Goal: Task Accomplishment & Management: Complete application form

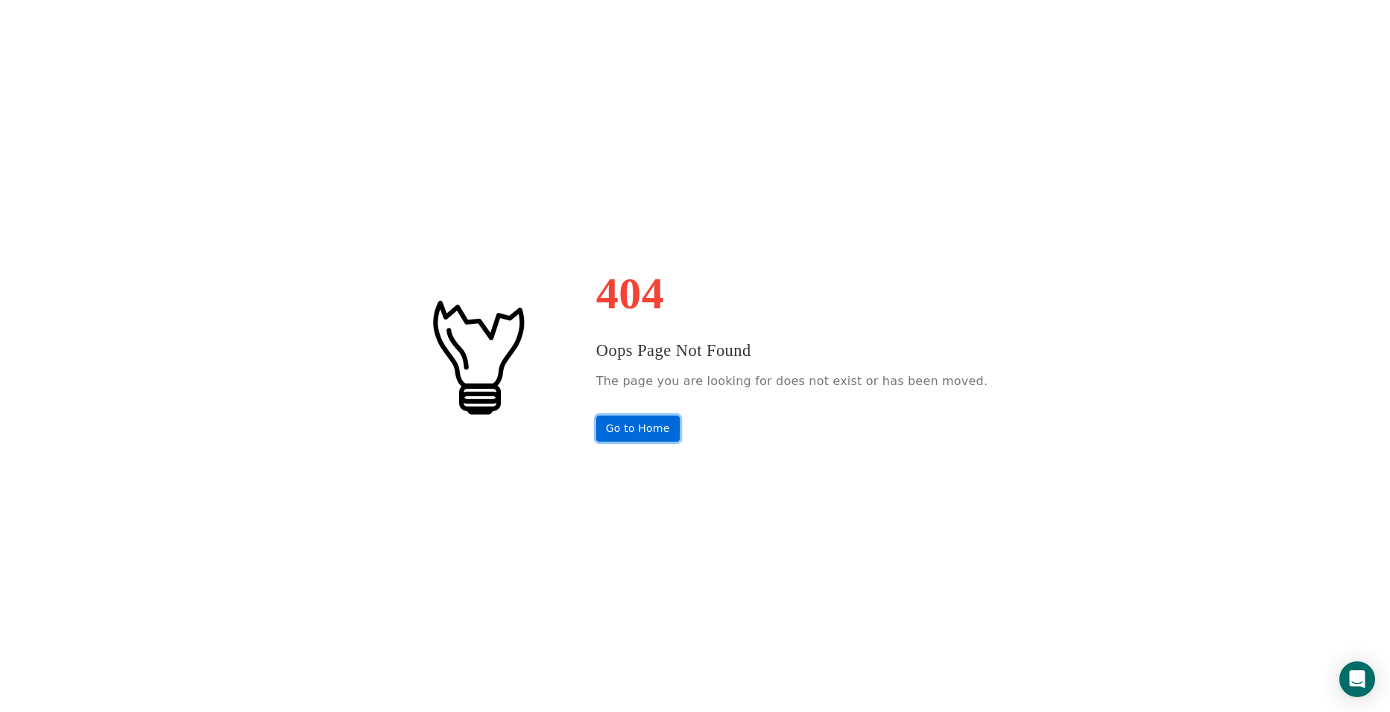
click at [668, 430] on link "Go to Home" at bounding box center [637, 429] width 83 height 26
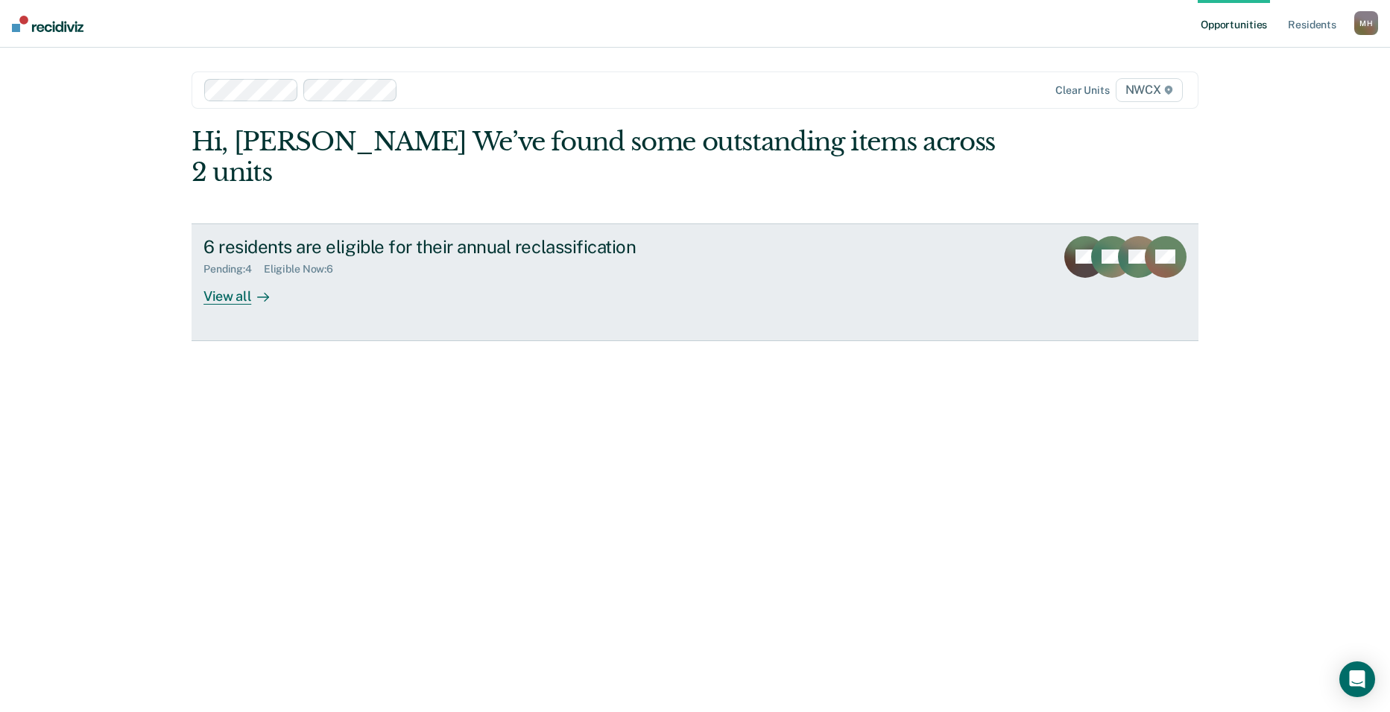
click at [222, 276] on div "View all" at bounding box center [244, 290] width 83 height 29
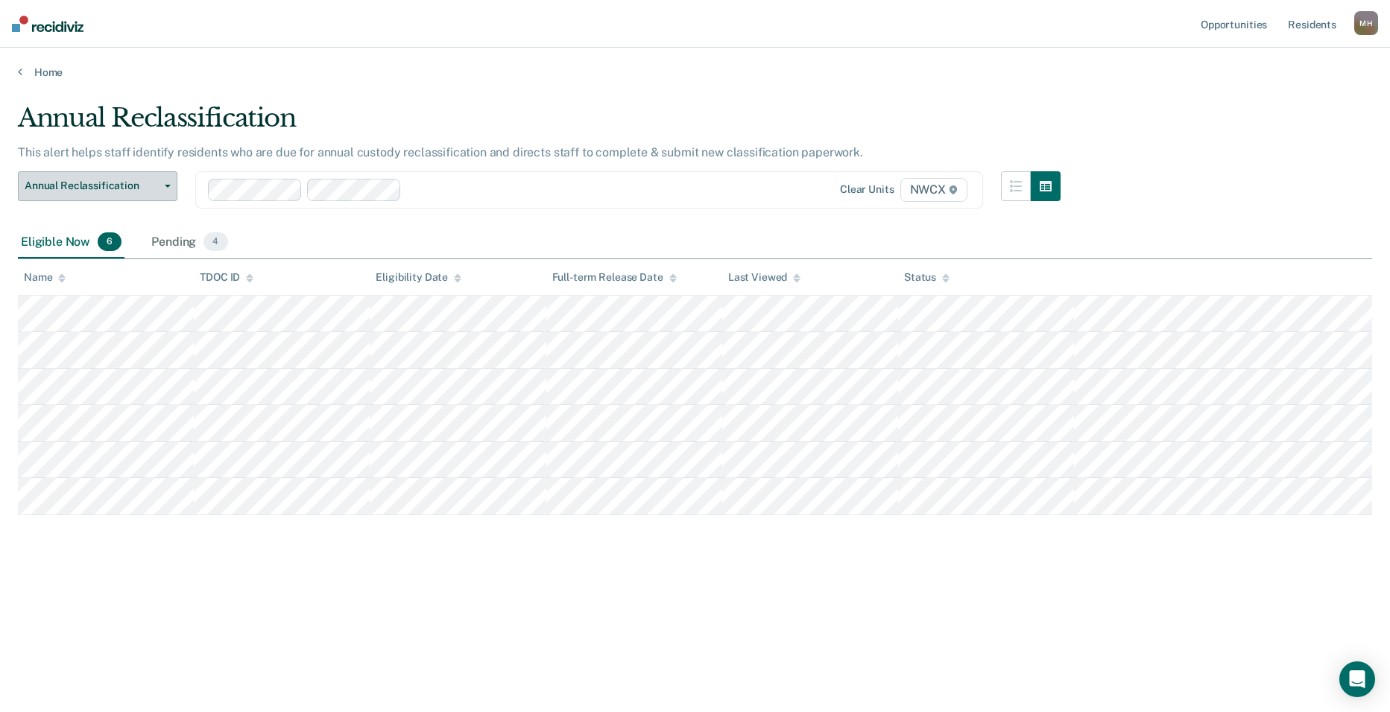
click at [166, 186] on icon "button" at bounding box center [168, 186] width 6 height 3
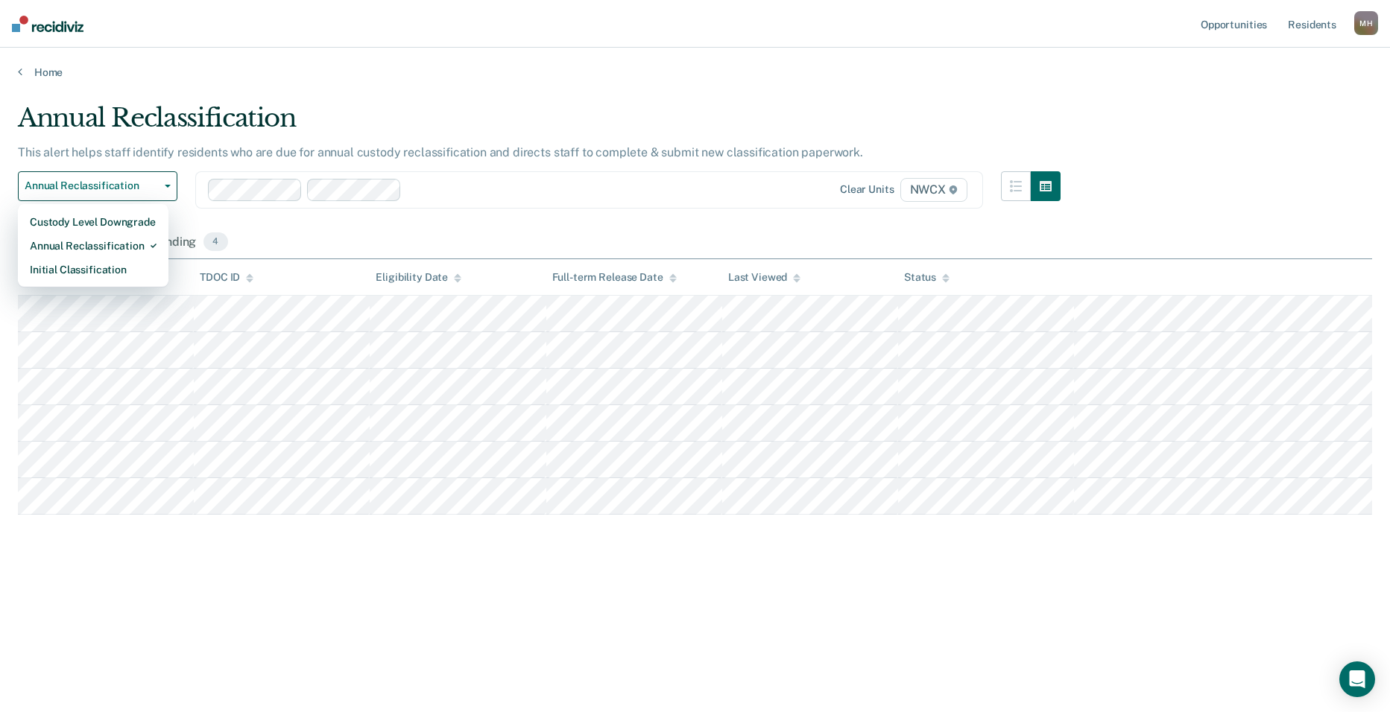
click at [573, 210] on div "Annual Reclassification Custody Level Downgrade Annual Reclassification Initial…" at bounding box center [539, 198] width 1042 height 55
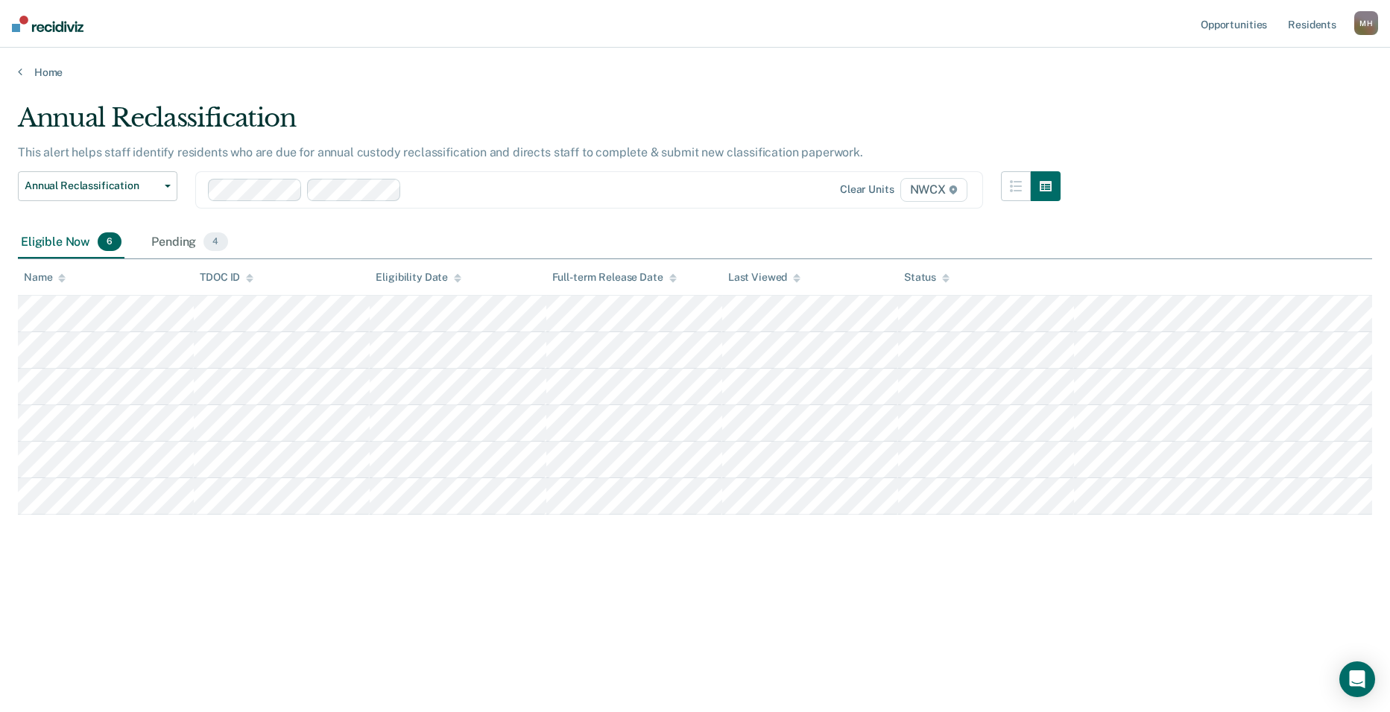
click at [955, 192] on icon at bounding box center [952, 190] width 7 height 9
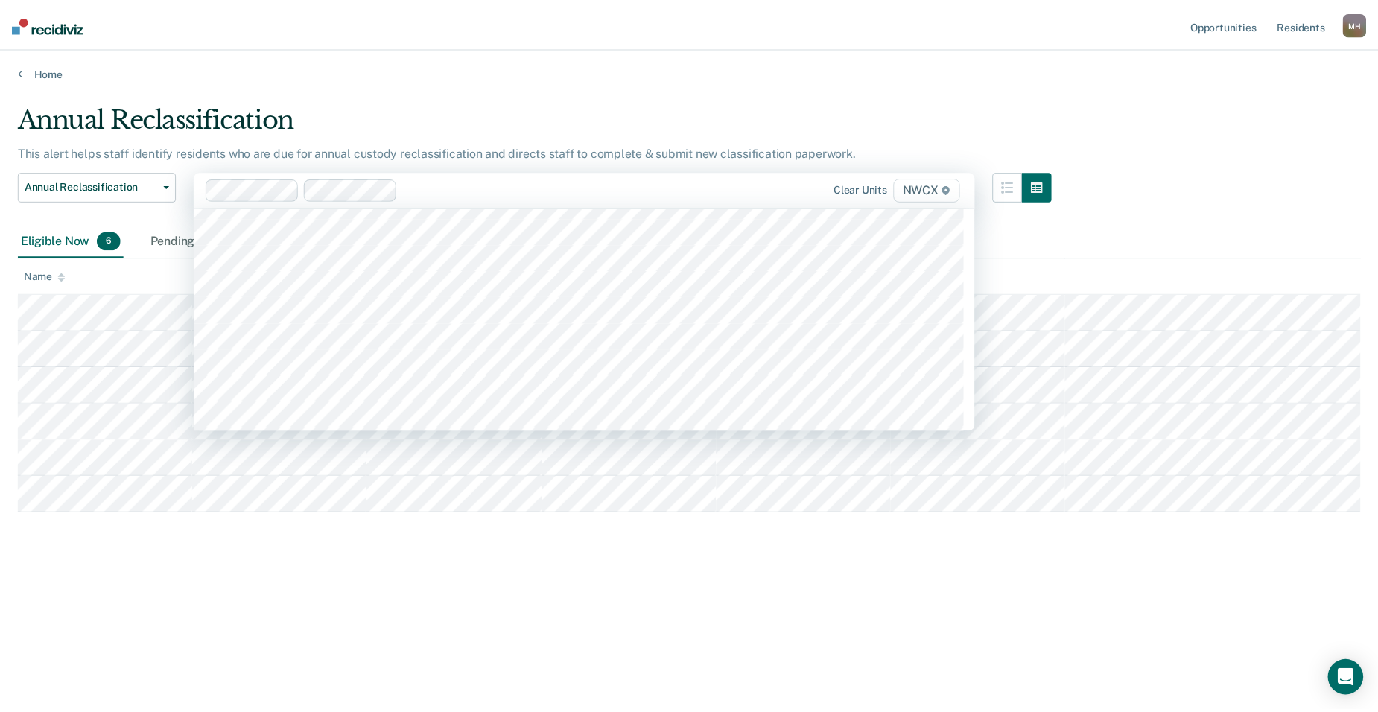
scroll to position [5663, 0]
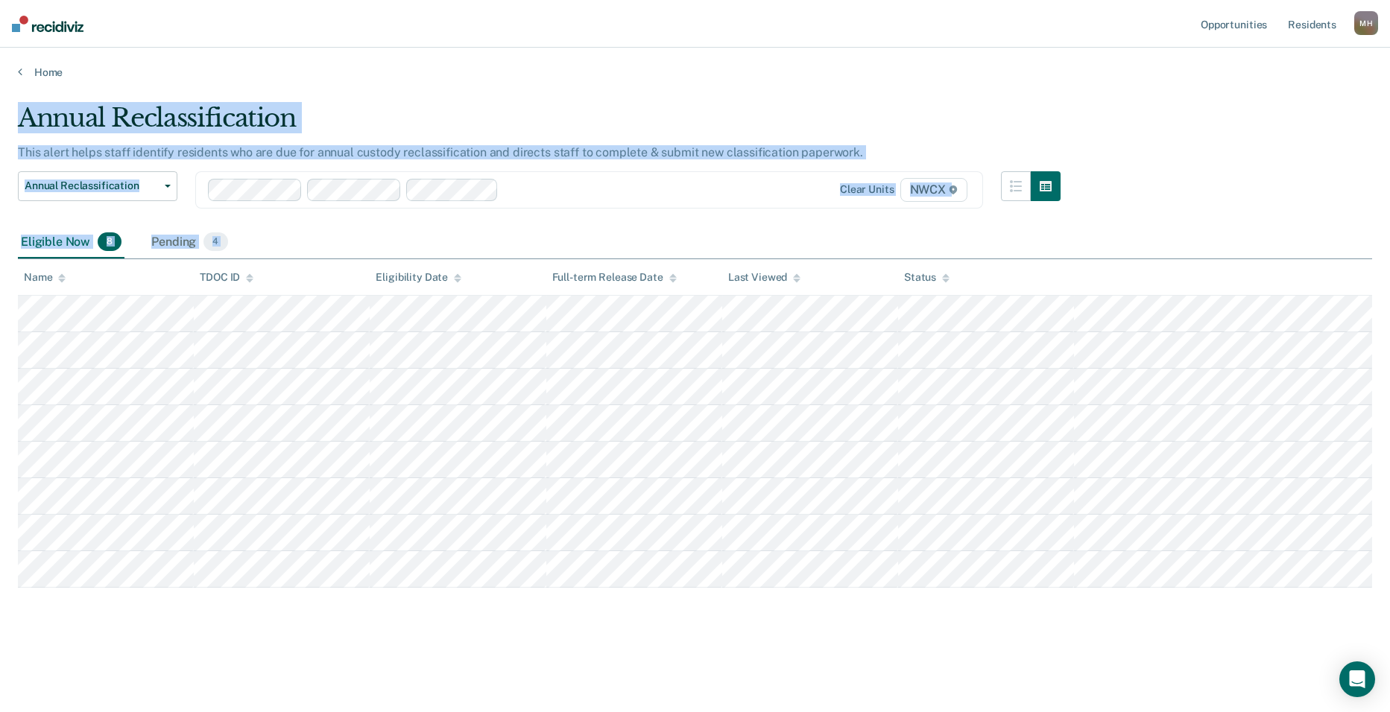
click at [969, 633] on div "Annual Reclassification This alert helps staff identify residents who are due f…" at bounding box center [695, 375] width 1354 height 545
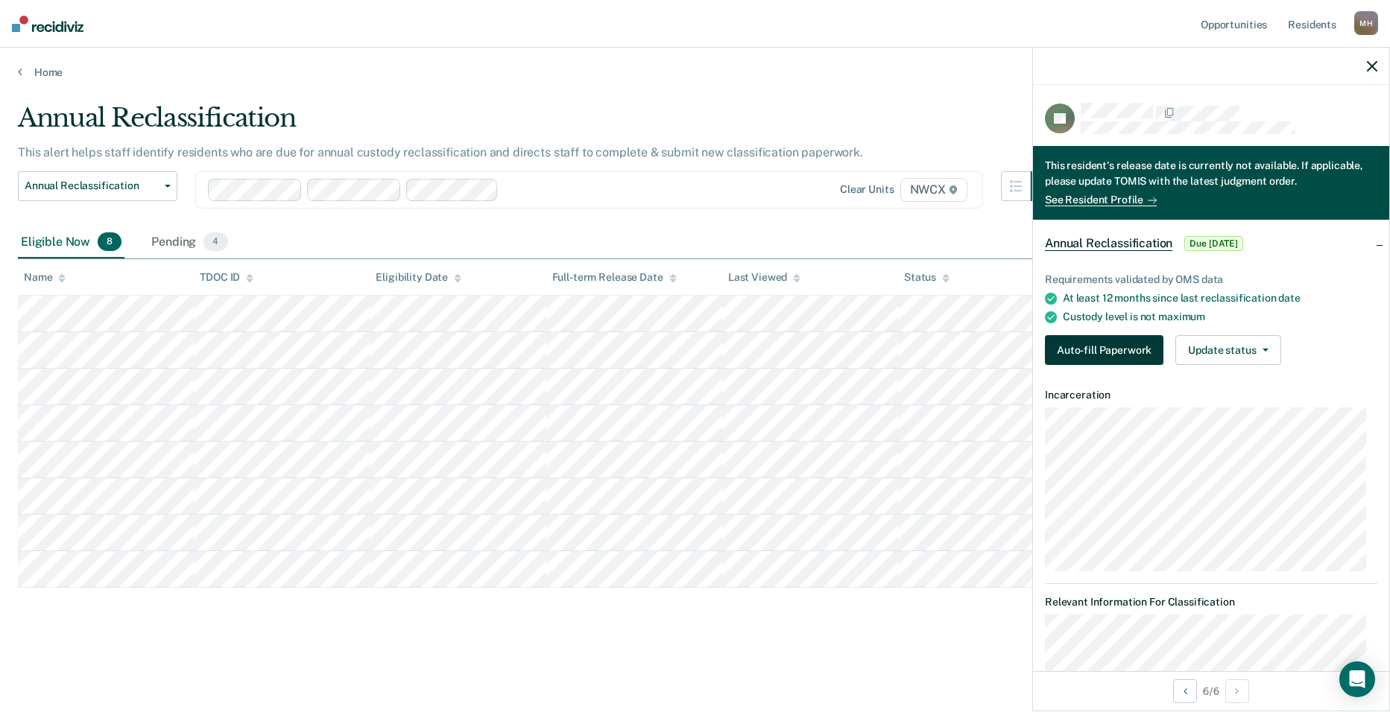
click at [1106, 349] on button "Auto-fill Paperwork" at bounding box center [1104, 350] width 118 height 30
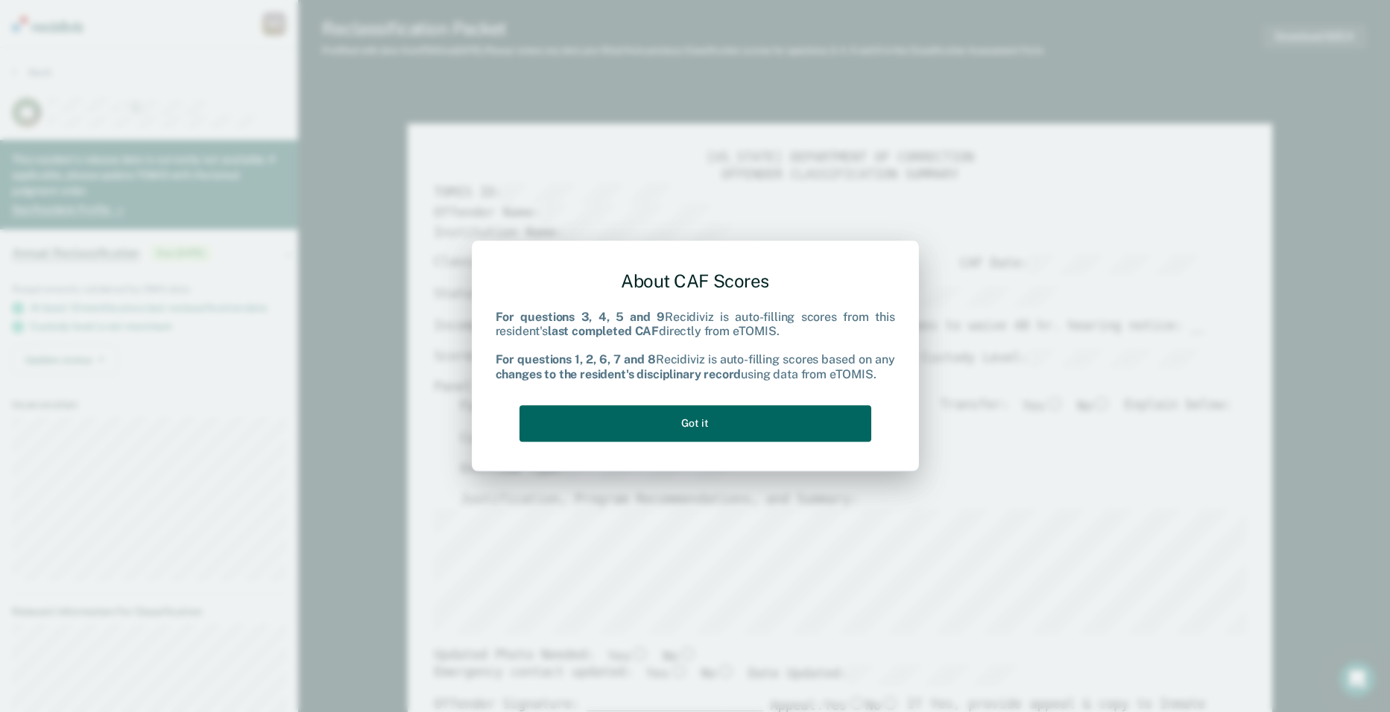
click at [764, 432] on button "Got it" at bounding box center [695, 423] width 352 height 37
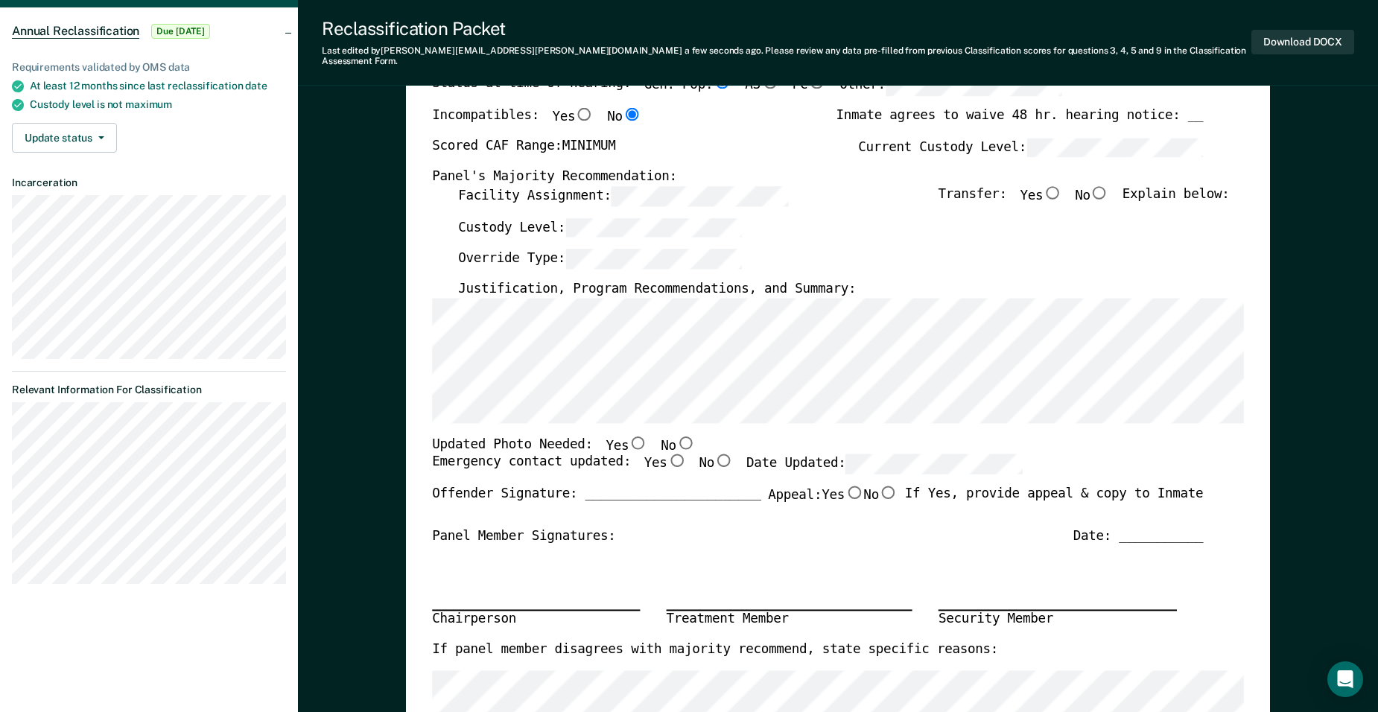
scroll to position [224, 0]
click at [629, 434] on input "Yes" at bounding box center [638, 440] width 19 height 13
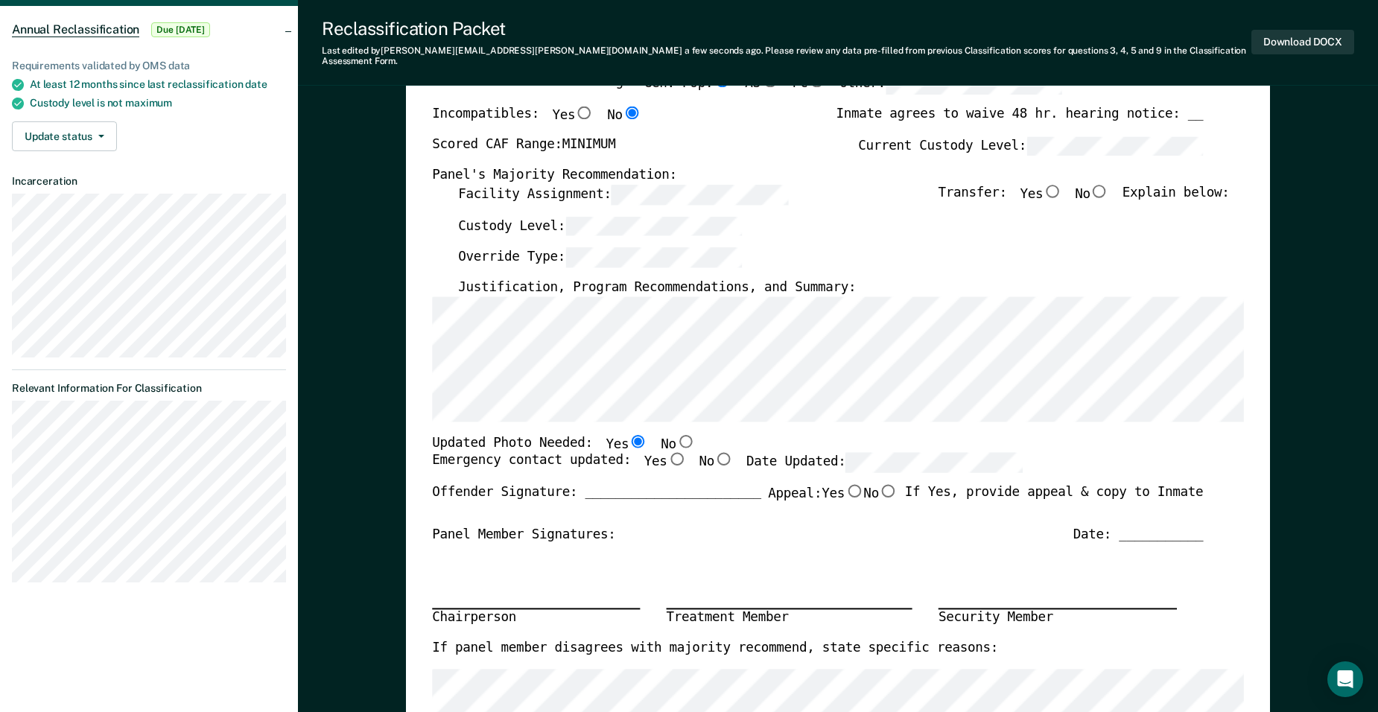
type textarea "x"
radio input "true"
click at [668, 453] on input "Yes" at bounding box center [677, 459] width 19 height 13
type textarea "x"
radio input "true"
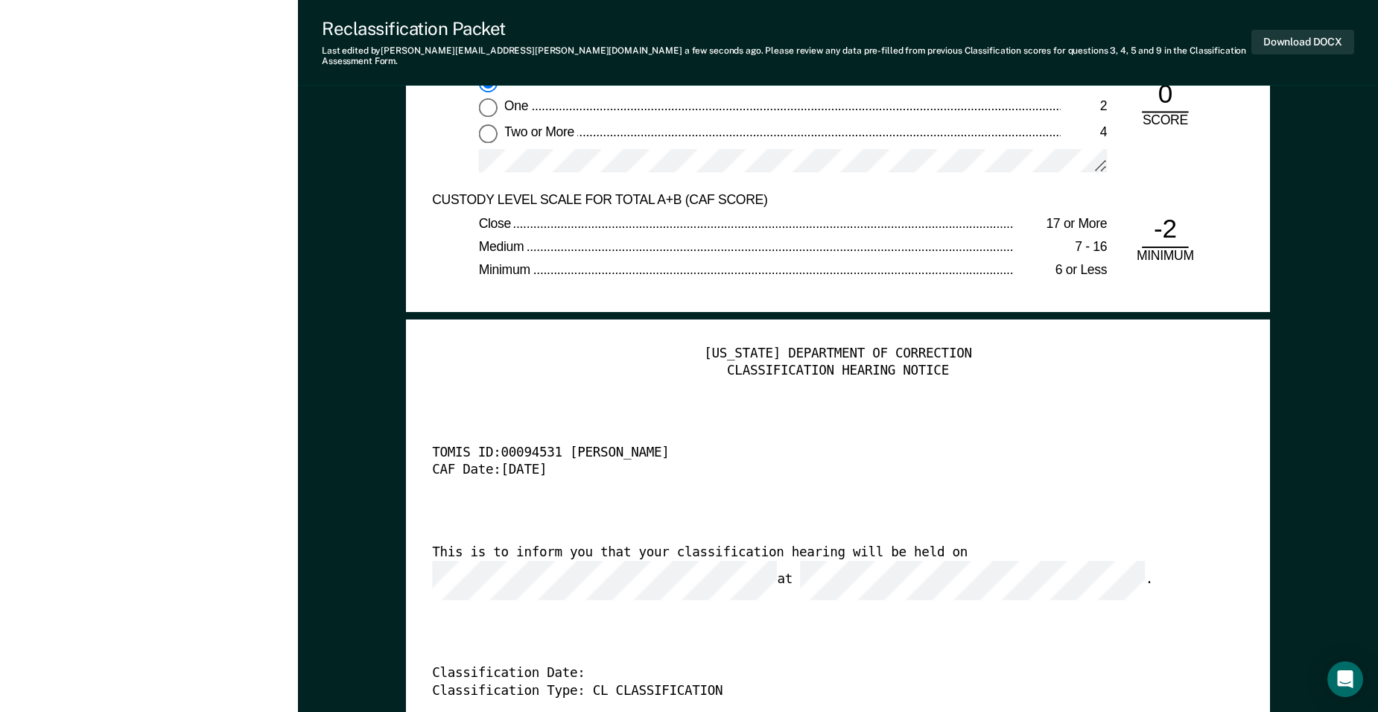
scroll to position [3353, 0]
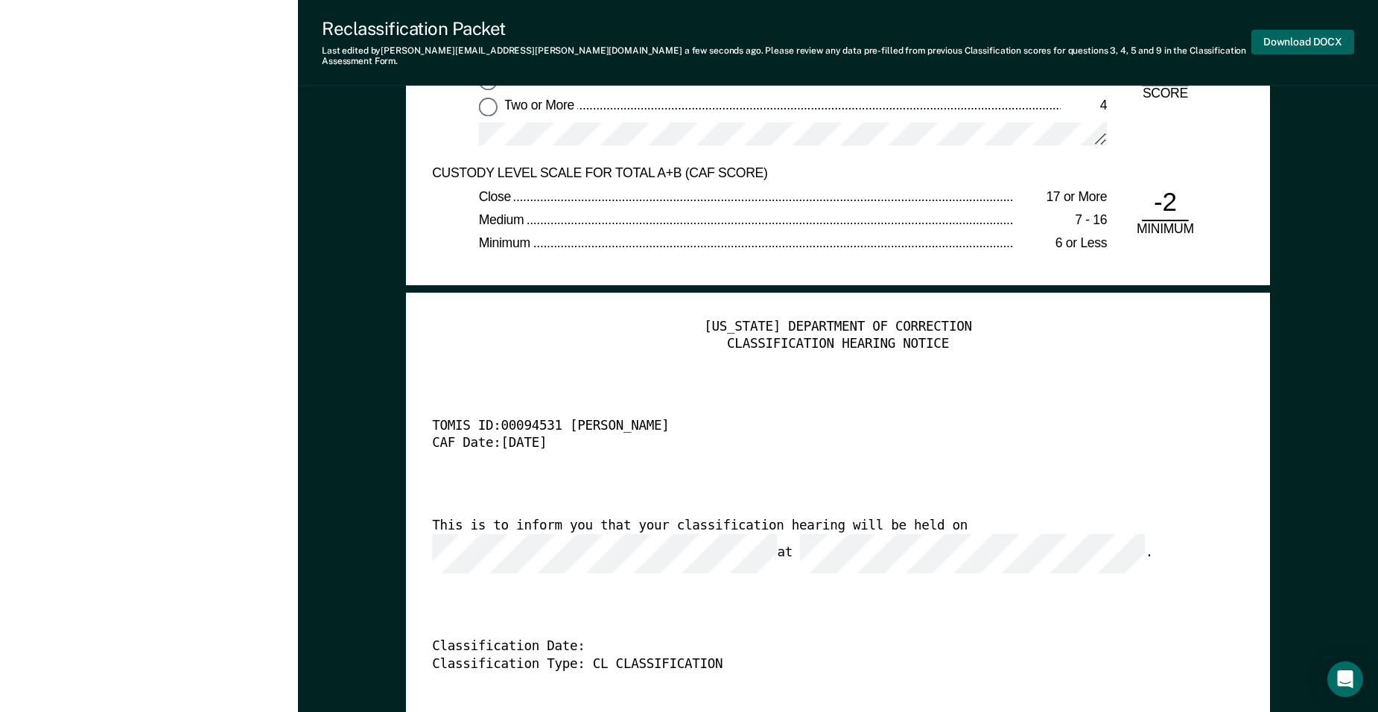
click at [1285, 31] on button "Download DOCX" at bounding box center [1303, 42] width 103 height 25
type textarea "x"
